Goal: Check status: Check status

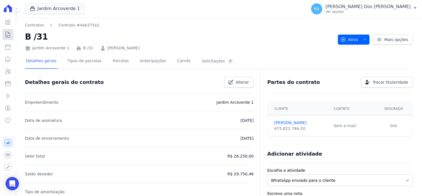
click at [10, 34] on icon at bounding box center [7, 34] width 7 height 7
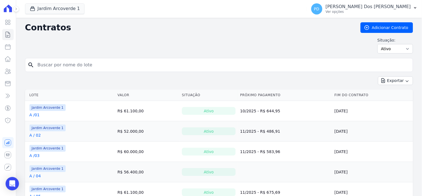
click at [60, 63] on input "search" at bounding box center [222, 64] width 377 height 11
type input "h / 25"
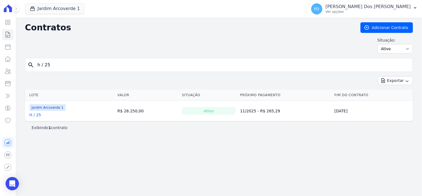
click at [35, 116] on link "H / 25" at bounding box center [36, 115] width 12 height 6
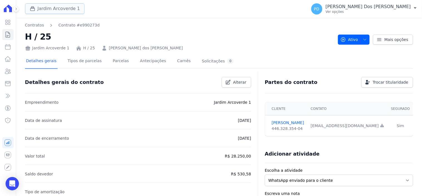
click at [53, 9] on button "Jardim Arcoverde 1" at bounding box center [55, 8] width 60 height 11
click at [61, 11] on button "Jardim Arcoverde 1" at bounding box center [55, 8] width 60 height 11
click at [51, 10] on button "Jardim Arcoverde 1" at bounding box center [55, 8] width 60 height 11
click at [34, 10] on icon "button" at bounding box center [32, 9] width 4 height 4
click at [32, 8] on icon "button" at bounding box center [32, 9] width 4 height 4
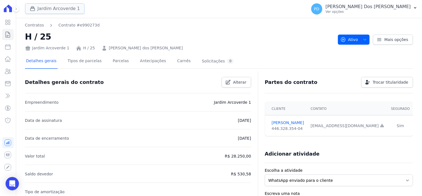
click at [33, 8] on icon "button" at bounding box center [33, 9] width 6 height 6
click at [57, 7] on button "Jardim Arcoverde 1" at bounding box center [55, 8] width 60 height 11
click at [57, 6] on button "Jardim Arcoverde 1" at bounding box center [55, 8] width 60 height 11
click at [9, 37] on icon at bounding box center [7, 34] width 7 height 7
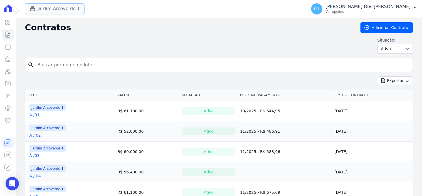
click at [34, 9] on icon "button" at bounding box center [33, 9] width 6 height 6
click at [68, 8] on button "Jardim Arcoverde 1" at bounding box center [55, 8] width 60 height 11
click at [64, 6] on button "Jardim Arcoverde 1" at bounding box center [55, 8] width 60 height 11
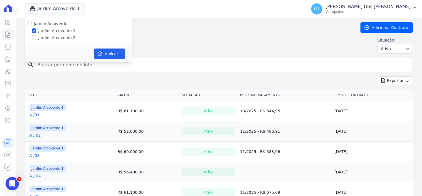
click at [55, 35] on label "Jardim Arcoverde 2" at bounding box center [56, 38] width 37 height 6
click at [36, 35] on input "Jardim Arcoverde 2" at bounding box center [34, 37] width 4 height 4
checkbox input "true"
click at [101, 49] on button "Aplicar" at bounding box center [109, 53] width 31 height 11
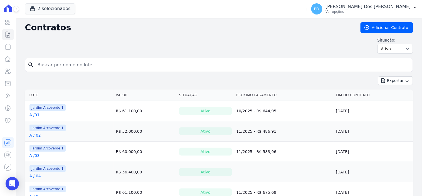
click at [89, 65] on input "search" at bounding box center [222, 64] width 377 height 11
type input "h / 25"
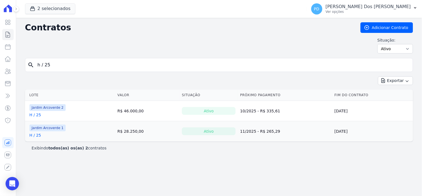
click at [35, 115] on link "H / 25" at bounding box center [36, 115] width 12 height 6
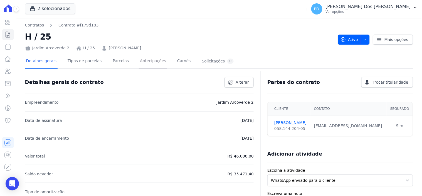
click at [141, 61] on link "Antecipações" at bounding box center [153, 61] width 28 height 15
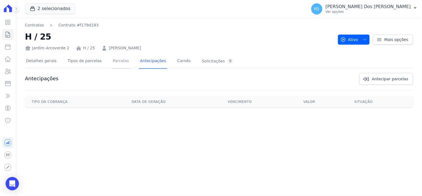
click at [118, 62] on link "Parcelas" at bounding box center [121, 61] width 18 height 15
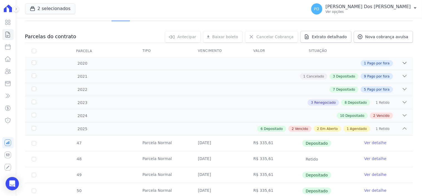
scroll to position [154, 0]
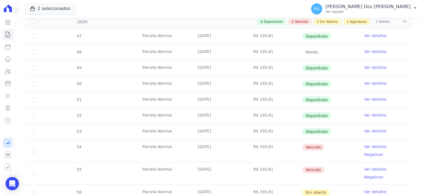
click at [365, 145] on link "Ver detalhe" at bounding box center [376, 147] width 22 height 6
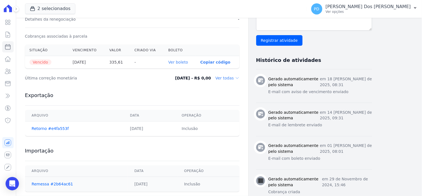
scroll to position [185, 0]
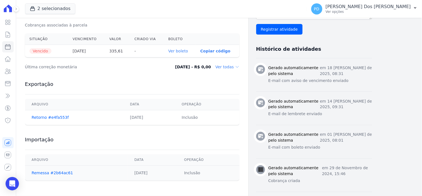
click at [180, 49] on link "Ver boleto" at bounding box center [178, 51] width 20 height 4
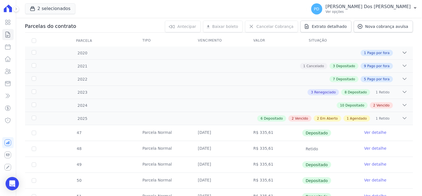
scroll to position [154, 0]
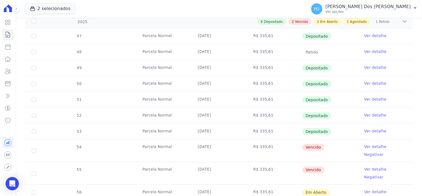
click at [367, 166] on link "Ver detalhe" at bounding box center [376, 169] width 22 height 6
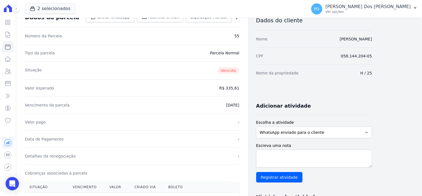
scroll to position [124, 0]
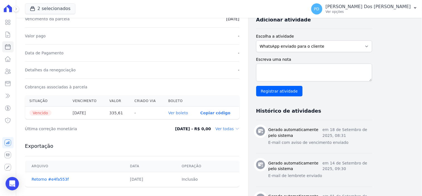
click at [181, 112] on link "Ver boleto" at bounding box center [178, 112] width 20 height 4
